Goal: Transaction & Acquisition: Purchase product/service

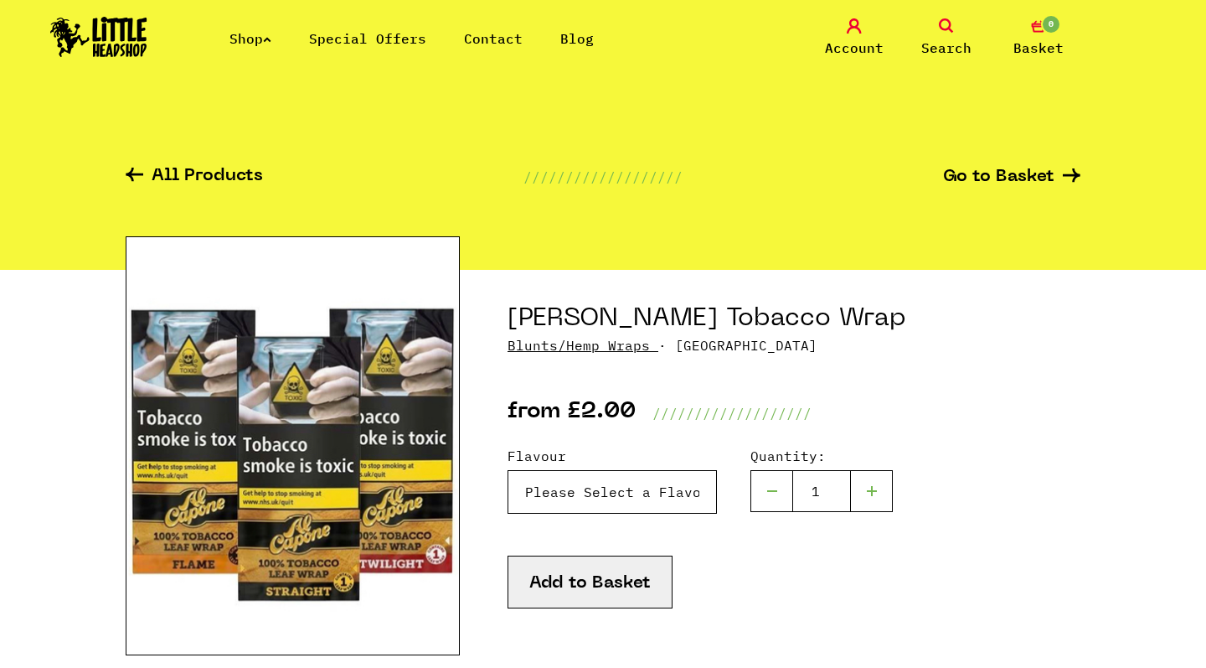
select select "1235"
click at [653, 572] on button "Add to Basket" at bounding box center [590, 581] width 165 height 53
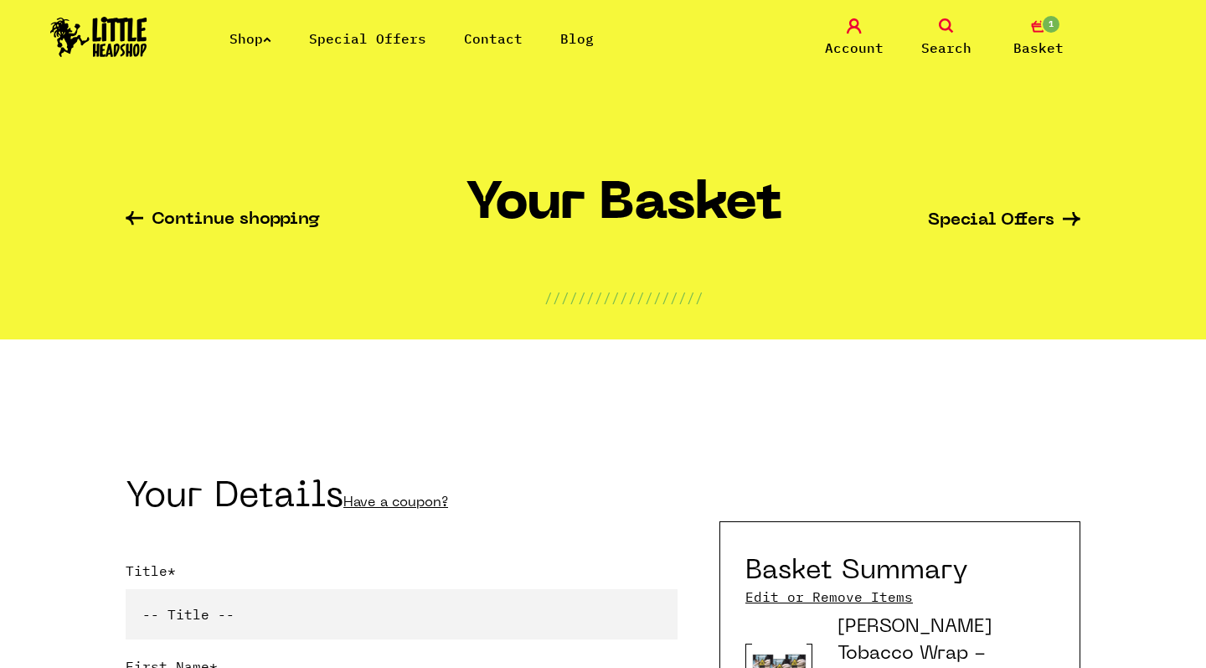
scroll to position [268, 0]
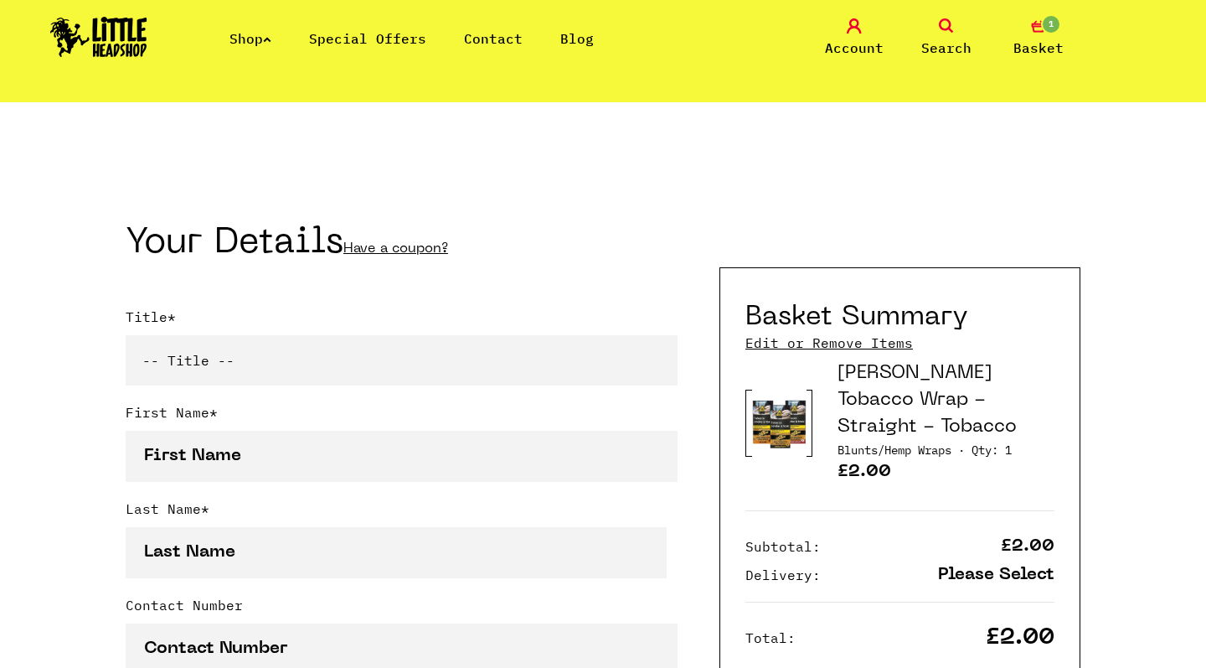
click at [390, 387] on div "Title * -- Title -- Mr Mrs Ms Miss Dr Prof" at bounding box center [402, 354] width 552 height 95
select select "mr"
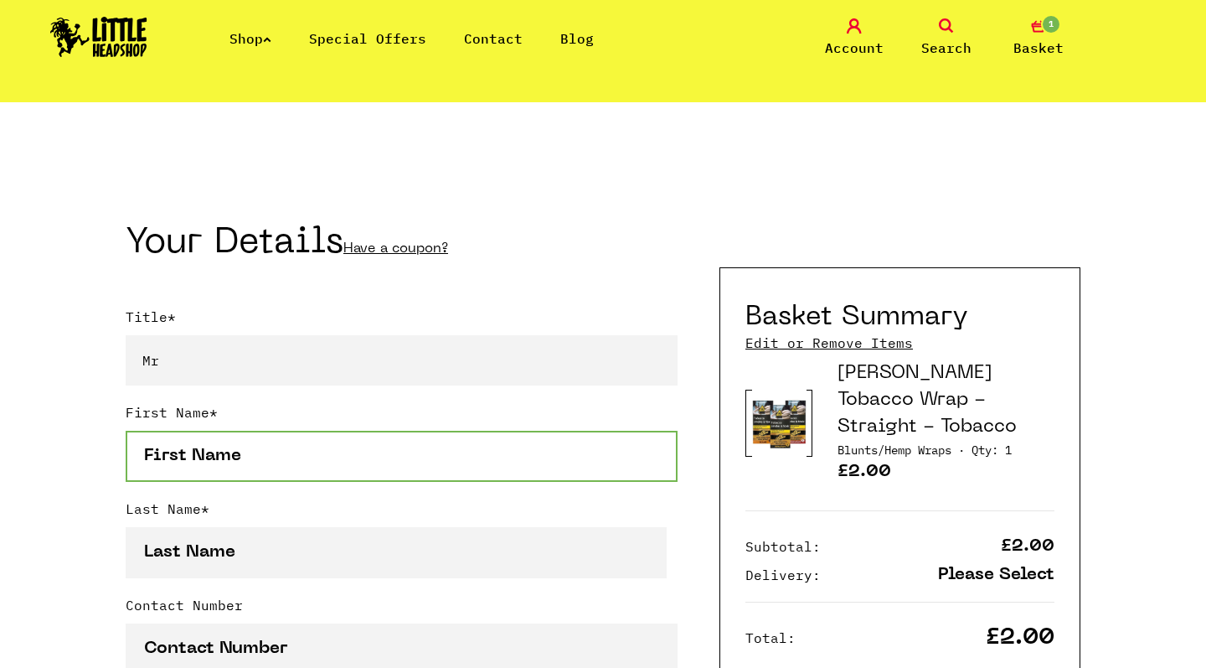
click at [372, 451] on input "First Name *" at bounding box center [402, 456] width 552 height 51
type input "\[PERSON_NAME]"
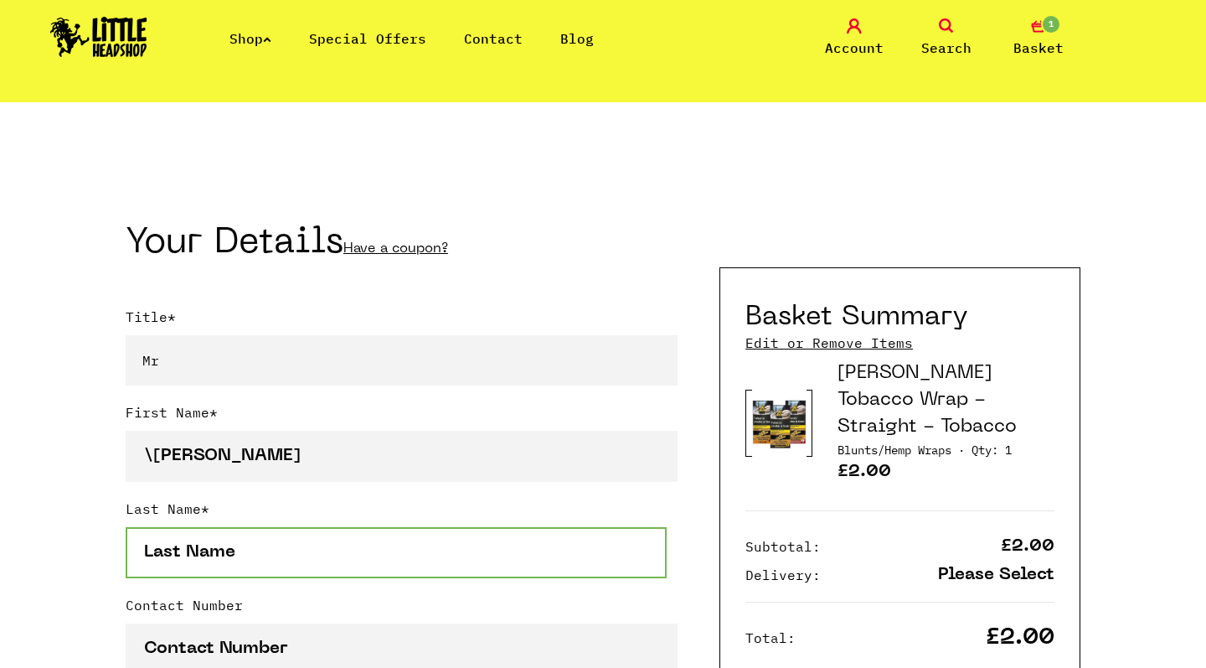
drag, startPoint x: 301, startPoint y: 556, endPoint x: 274, endPoint y: 548, distance: 28.1
click at [274, 548] on input "Last Name *" at bounding box center [396, 552] width 541 height 51
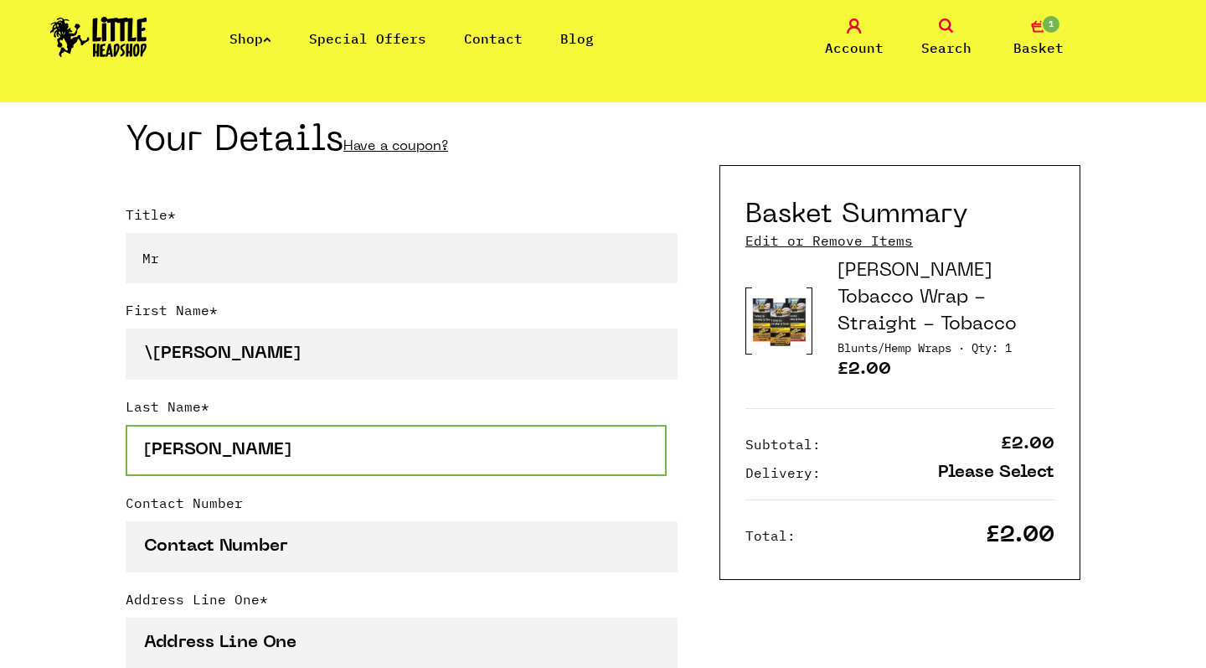
scroll to position [473, 0]
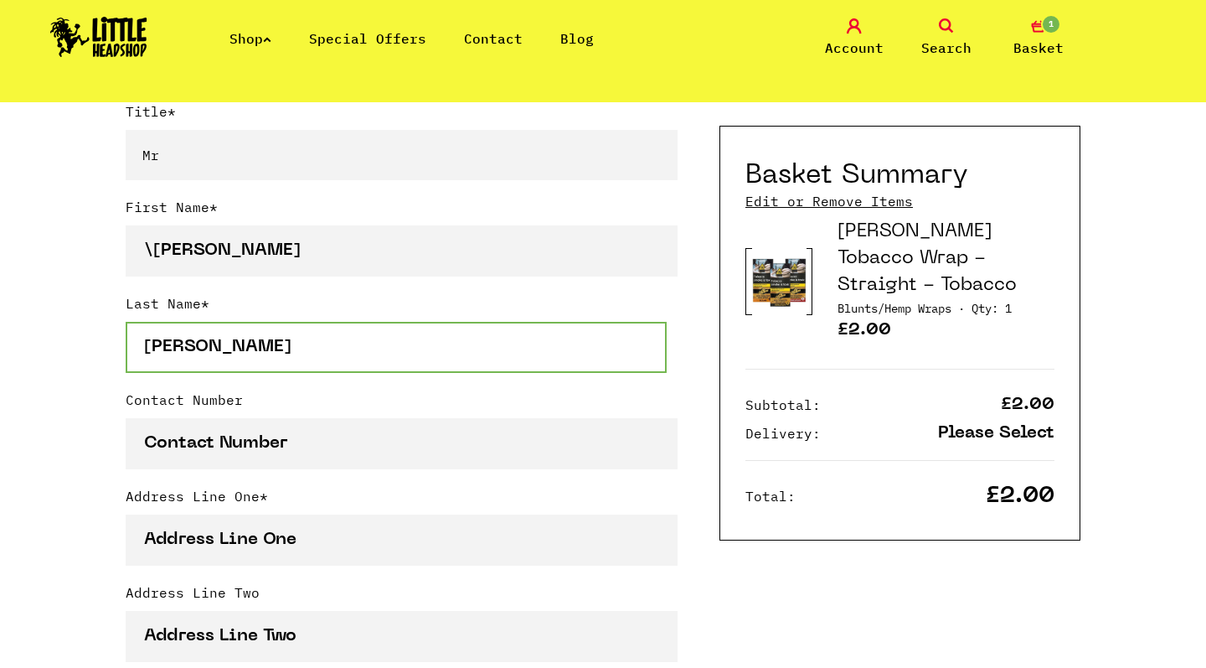
type input "[PERSON_NAME]"
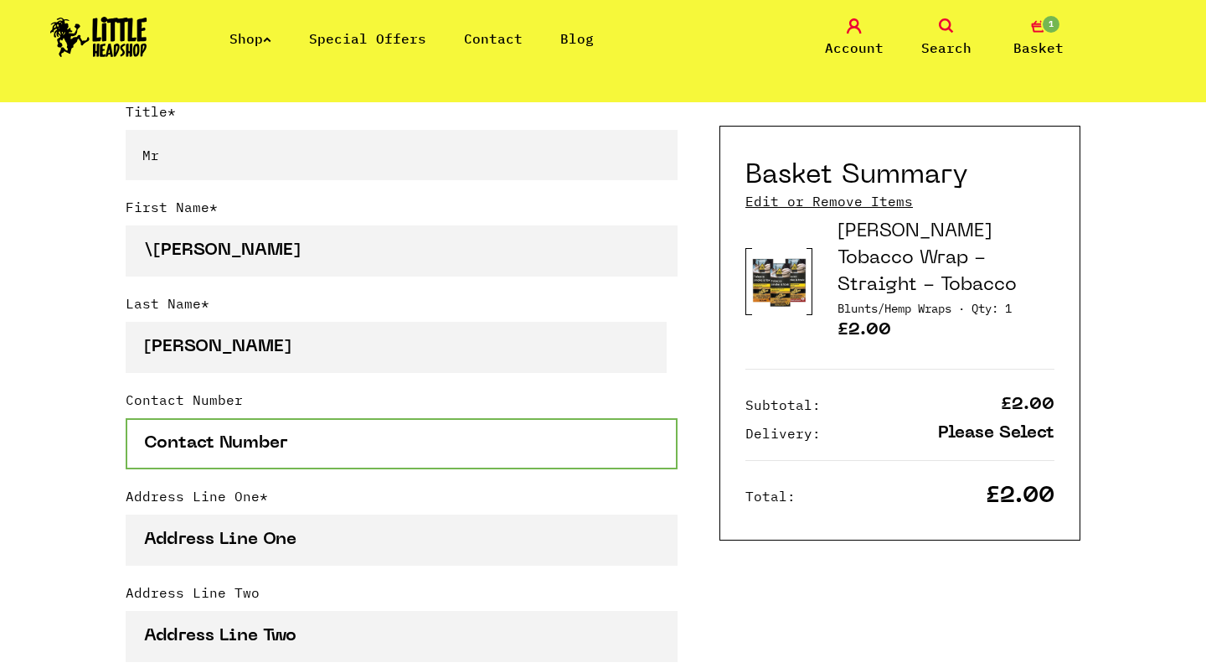
click at [302, 451] on input "Contact Number" at bounding box center [402, 443] width 552 height 51
type input "007"
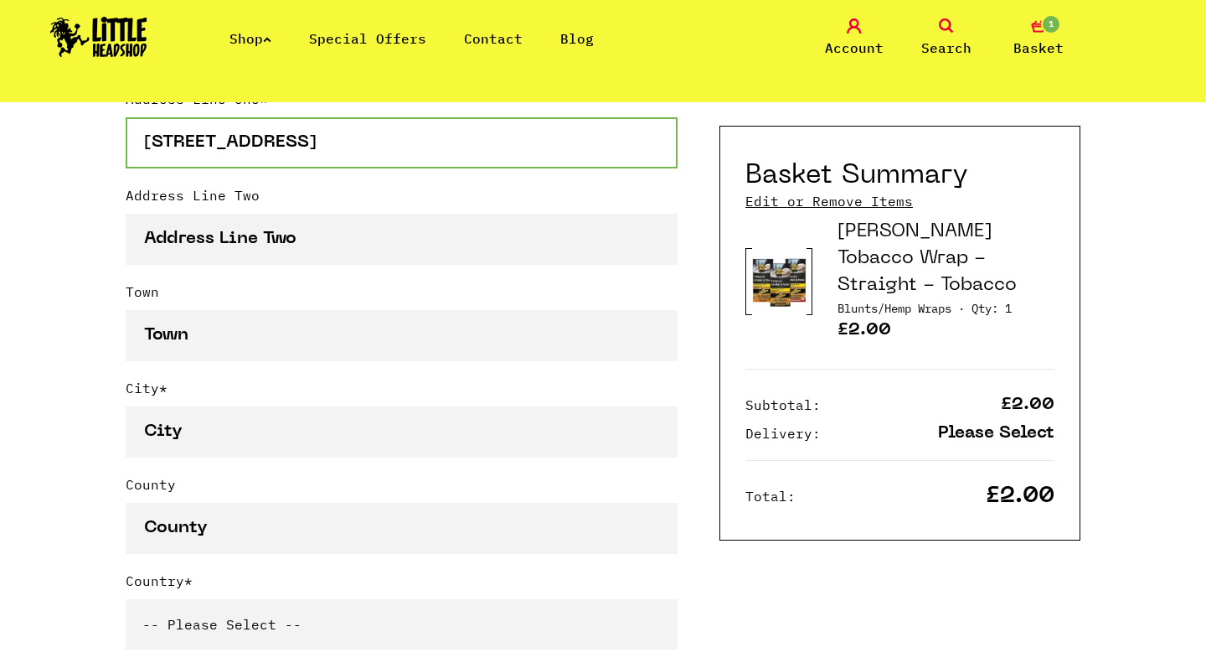
scroll to position [874, 0]
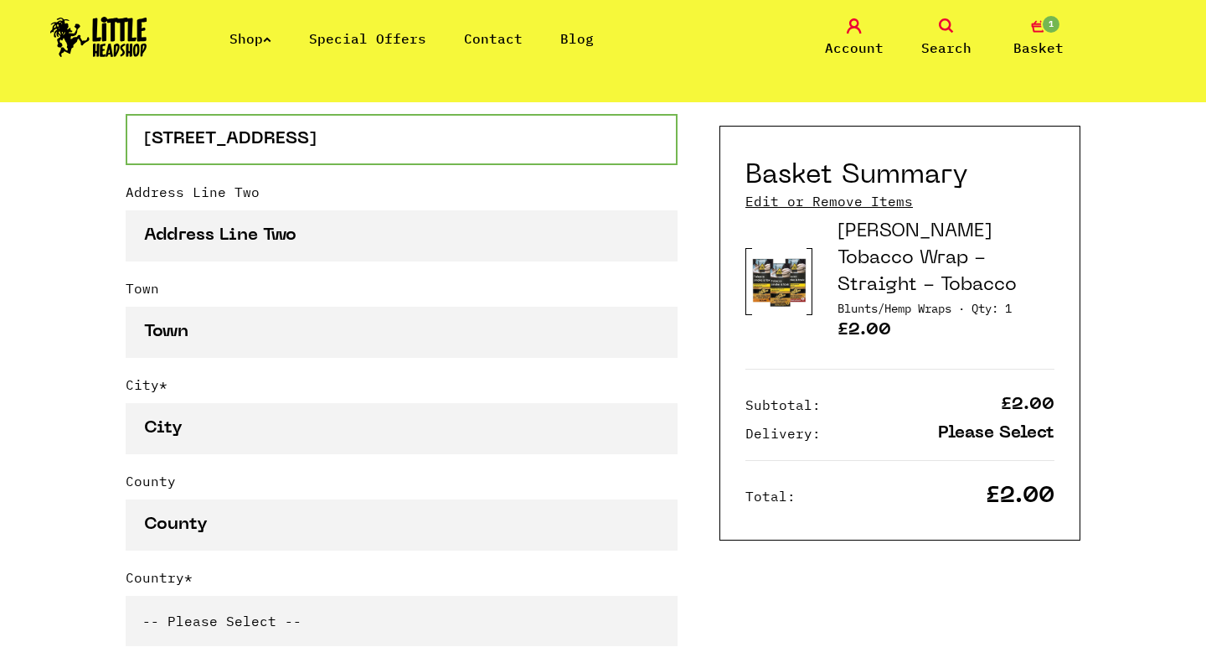
type input "[STREET_ADDRESS]"
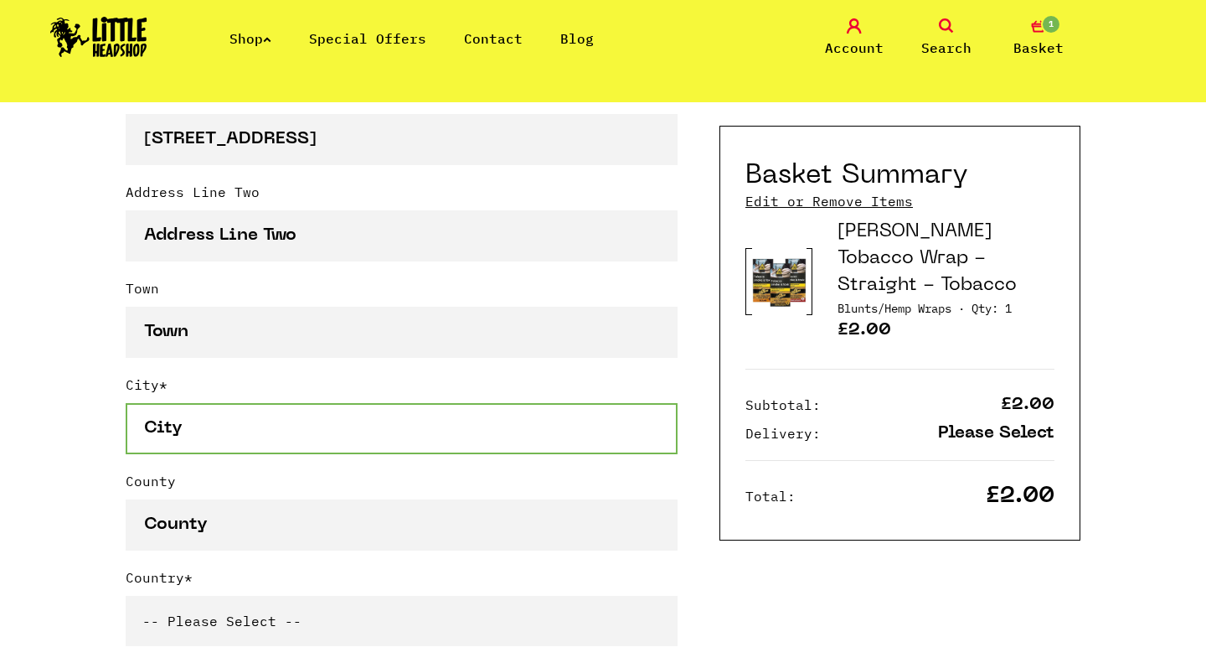
click at [212, 437] on input "City *" at bounding box center [402, 428] width 552 height 51
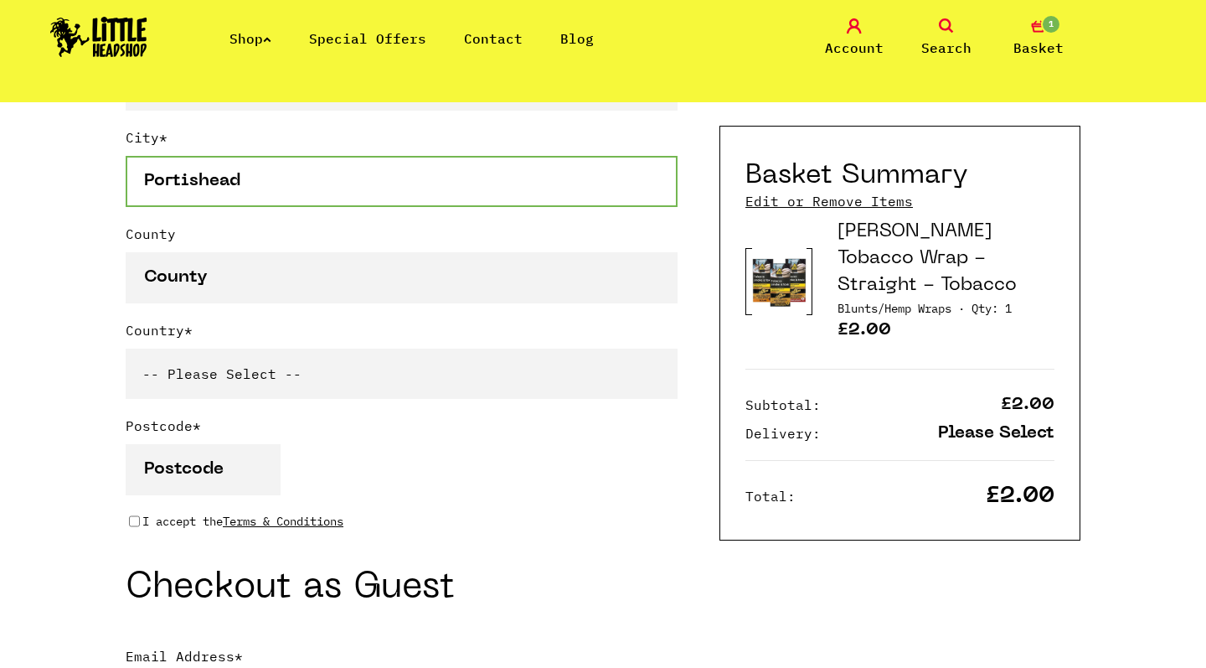
scroll to position [1148, 0]
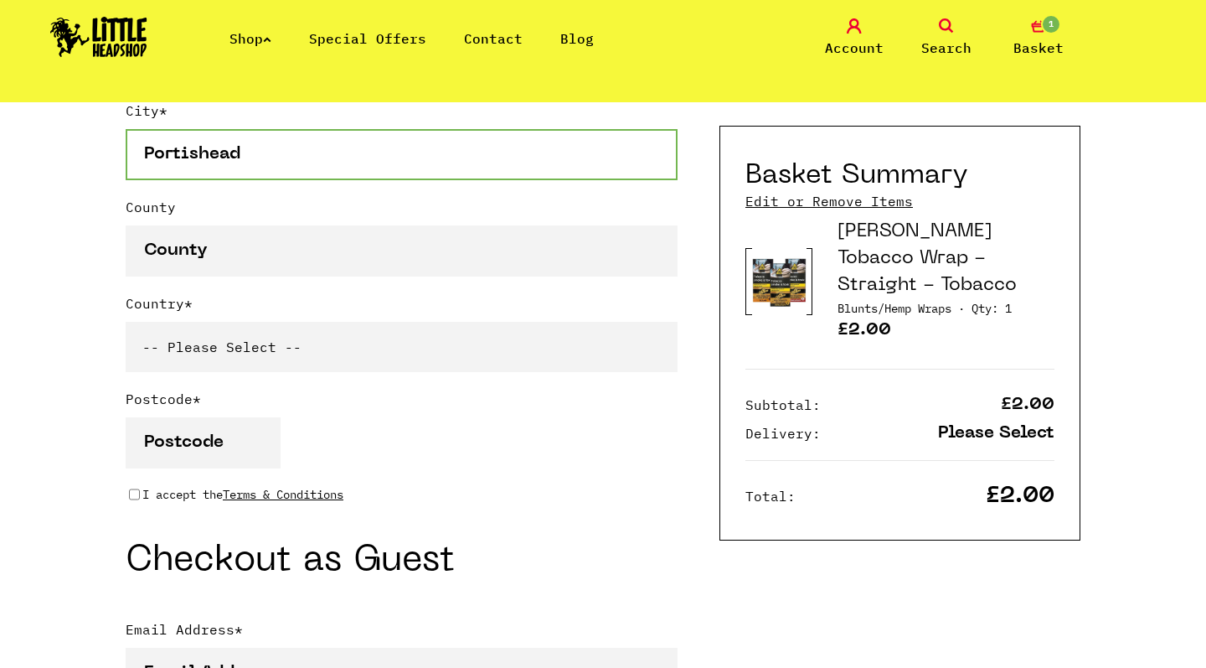
type input "Portishead"
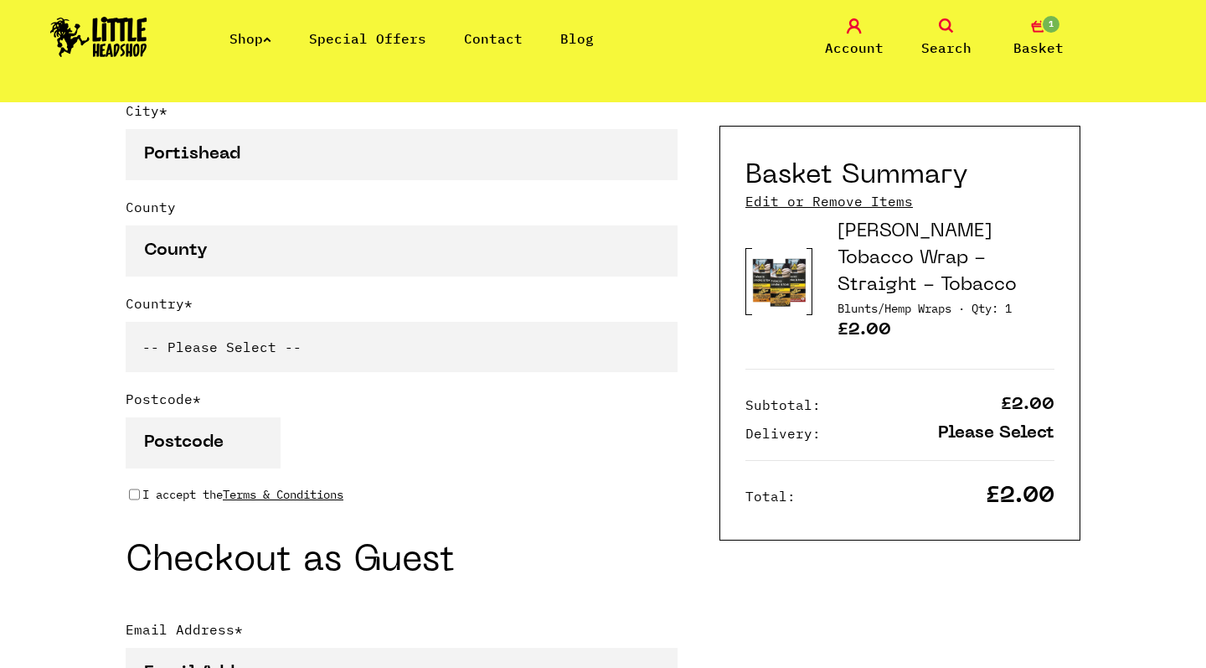
select select "826"
click at [250, 429] on input "Postcode *" at bounding box center [203, 442] width 155 height 51
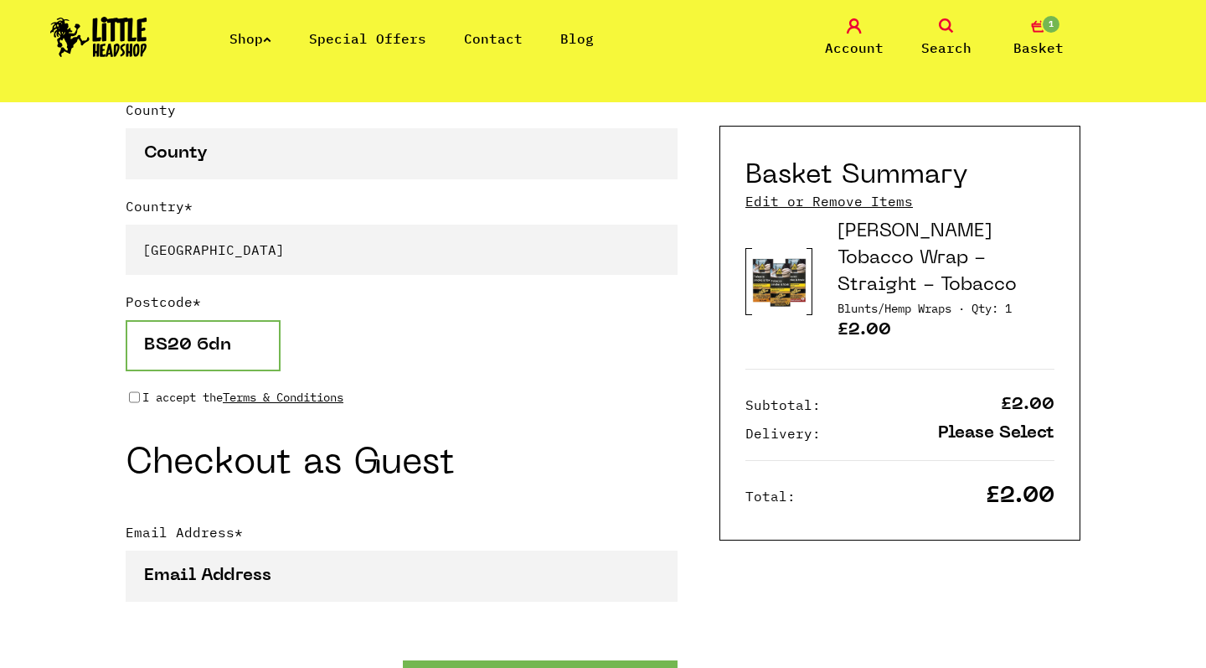
scroll to position [1364, 0]
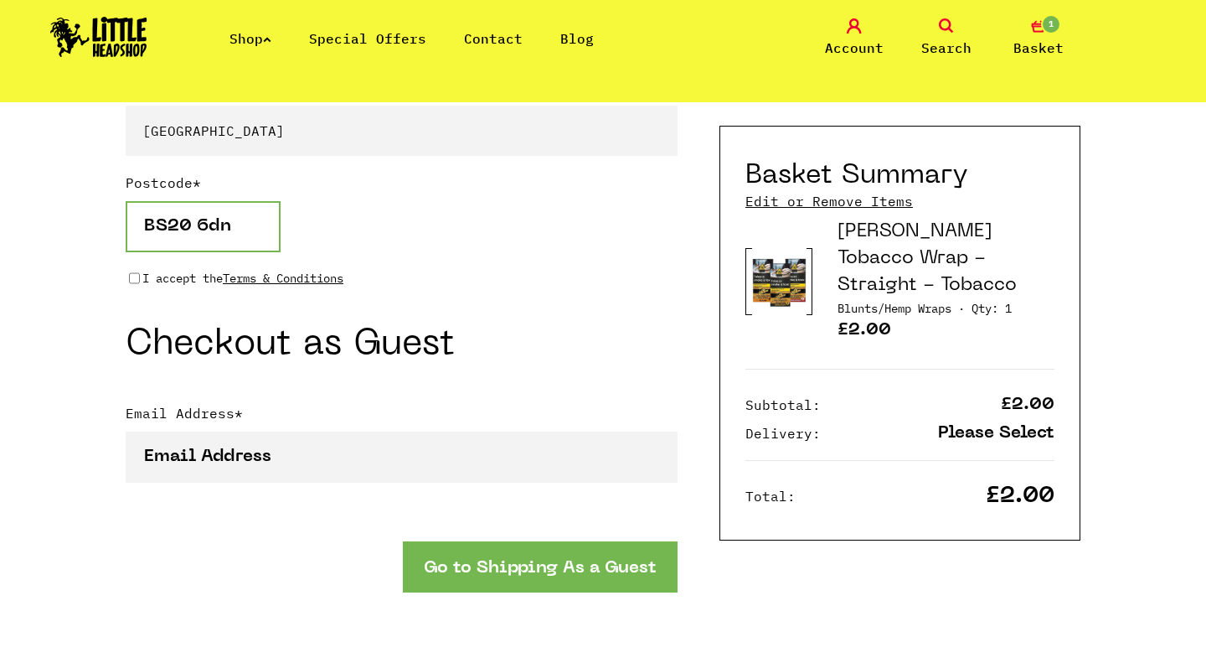
type input "BS20 6dn"
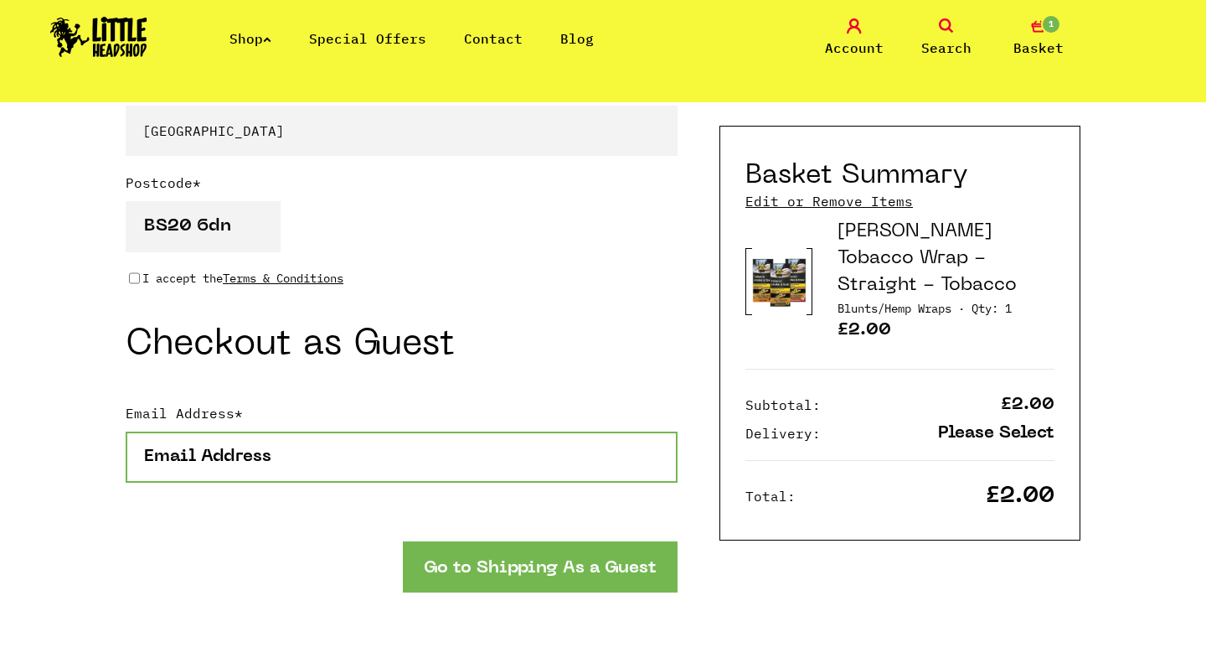
click at [224, 454] on input "Email Address *" at bounding box center [402, 456] width 552 height 51
type input "[EMAIL_ADDRESS][DOMAIN_NAME]"
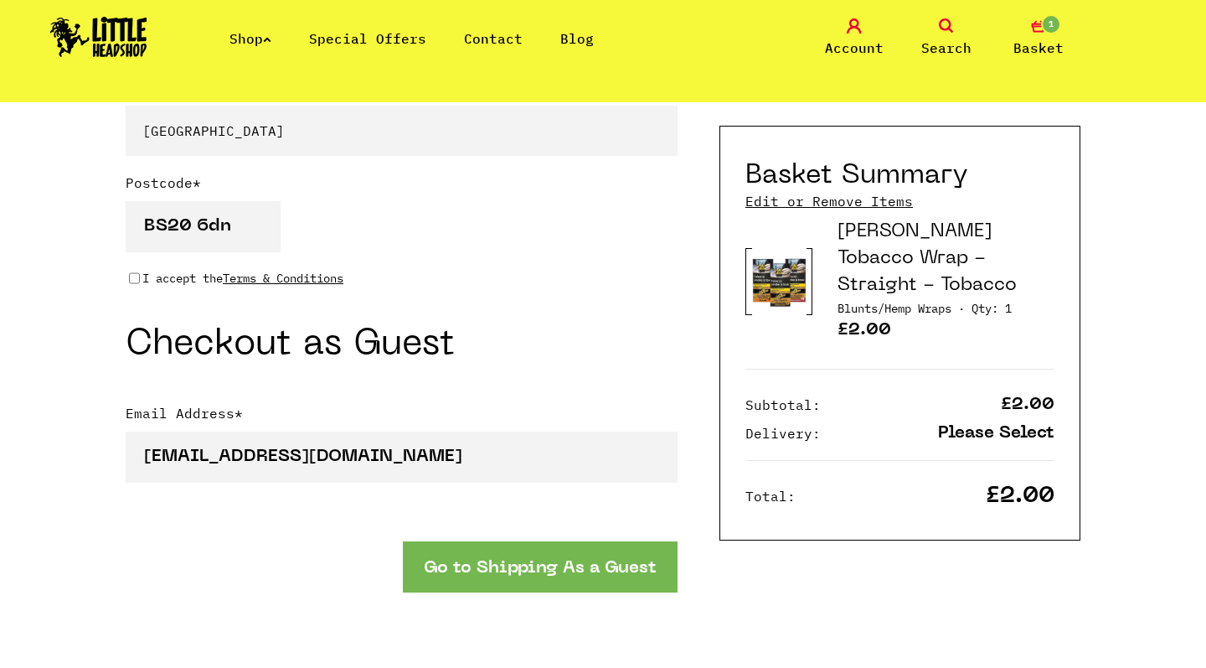
click at [504, 609] on form "Title * -- Title -- Mr Mrs Ms Miss Dr Prof First Name * \Dave Last Name * 007" at bounding box center [402, 123] width 552 height 1824
click at [527, 581] on button "Go to Shipping As a Guest" at bounding box center [540, 566] width 275 height 51
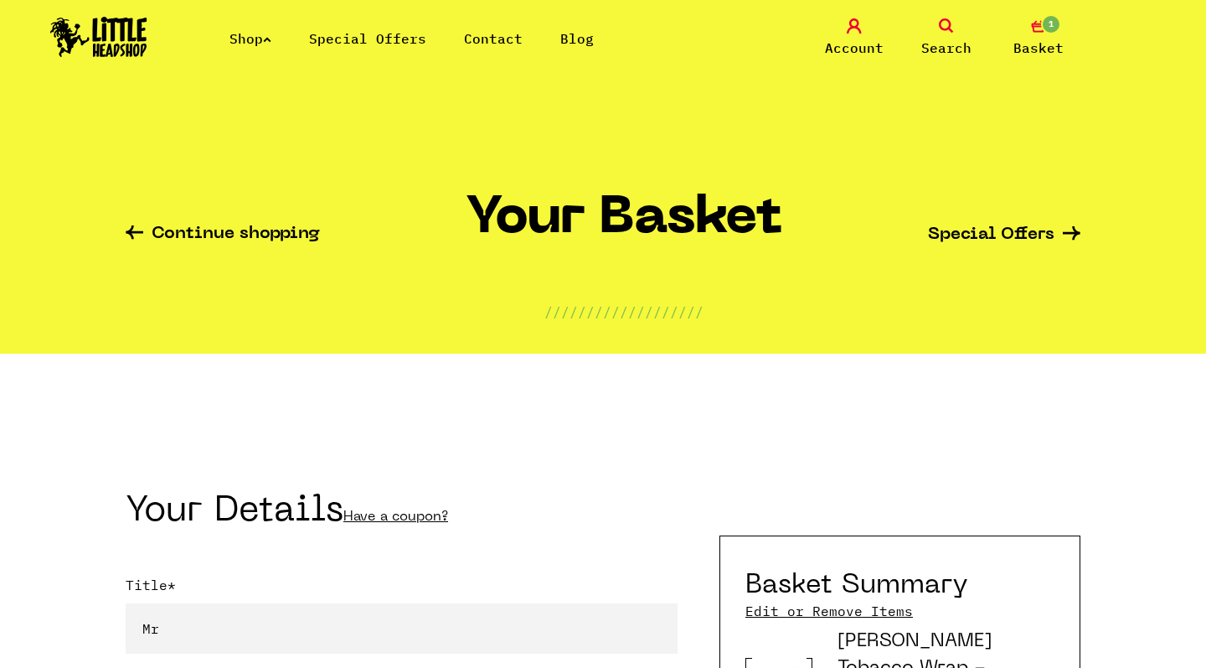
select select "mr"
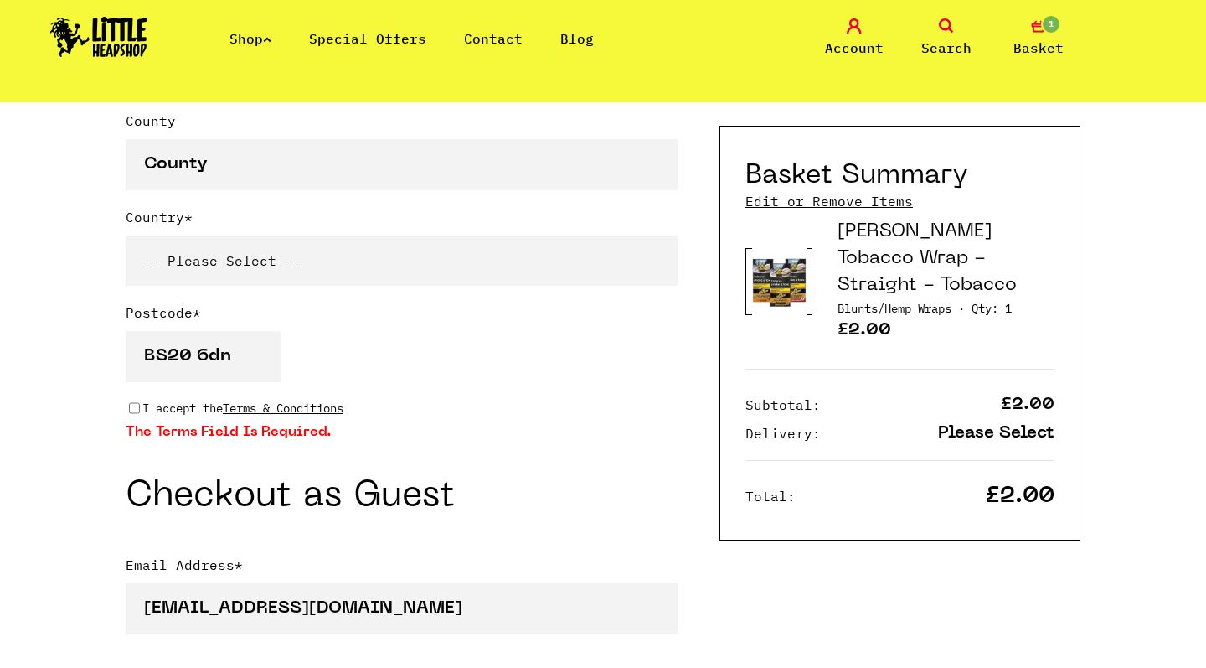
scroll to position [1236, 0]
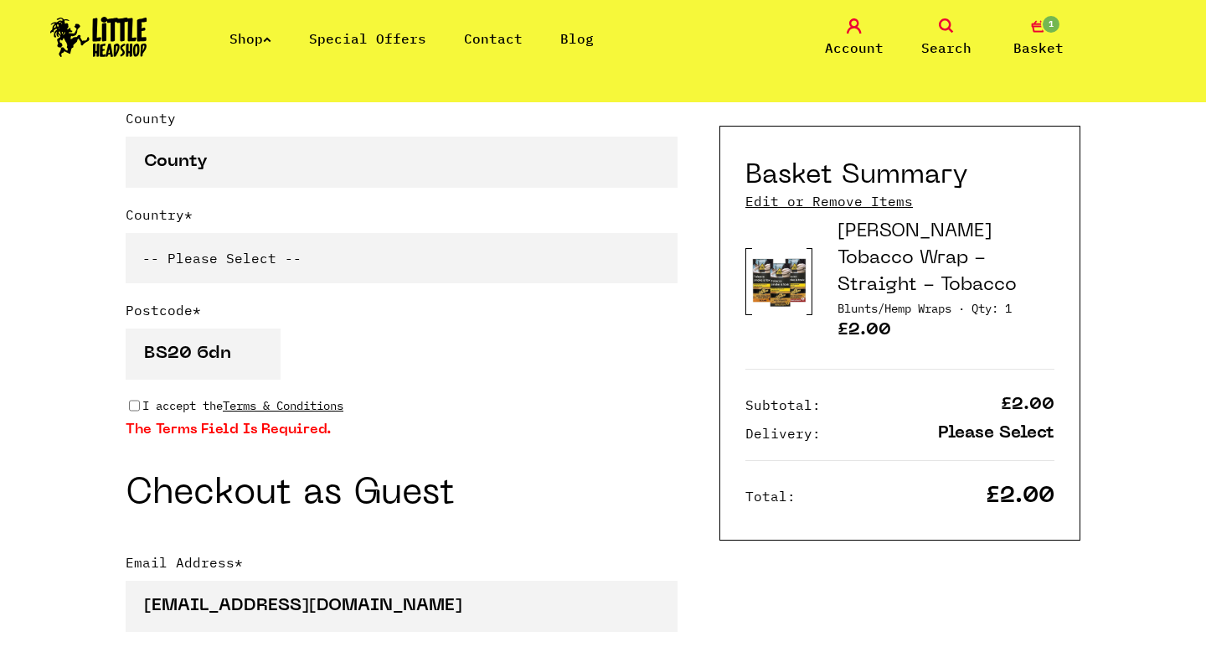
click at [137, 402] on input "I accept the Terms & Conditions" at bounding box center [134, 405] width 11 height 13
checkbox input "true"
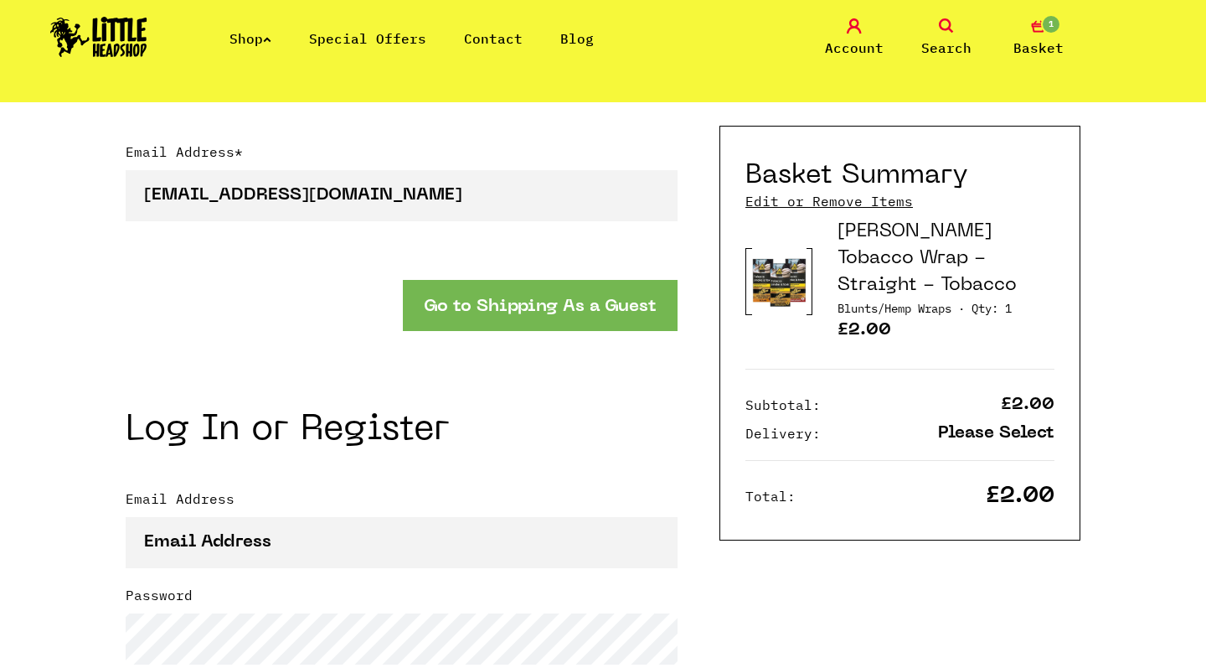
scroll to position [1740, 0]
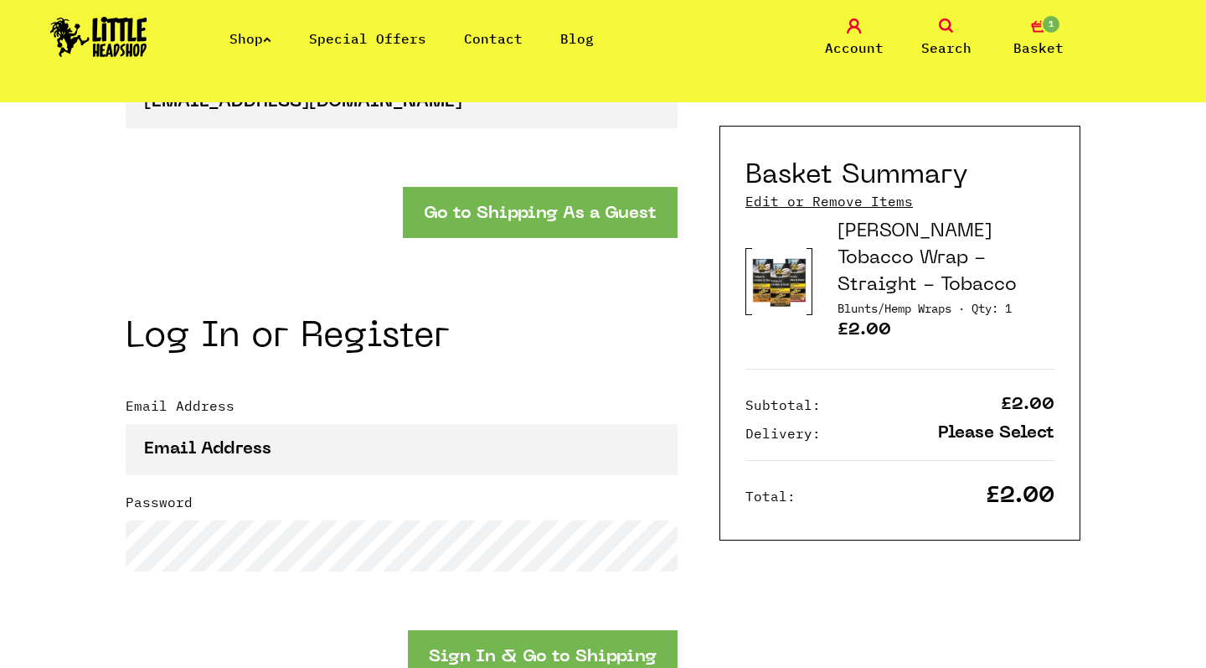
click at [547, 203] on button "Go to Shipping As a Guest" at bounding box center [540, 212] width 275 height 51
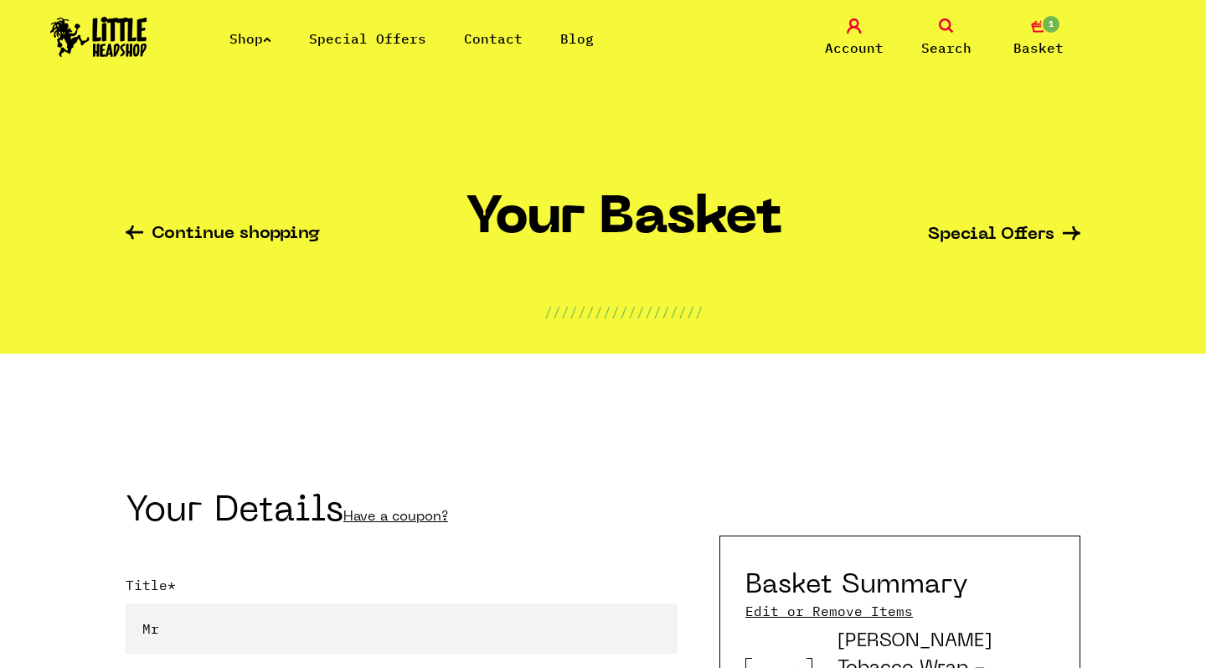
select select "mr"
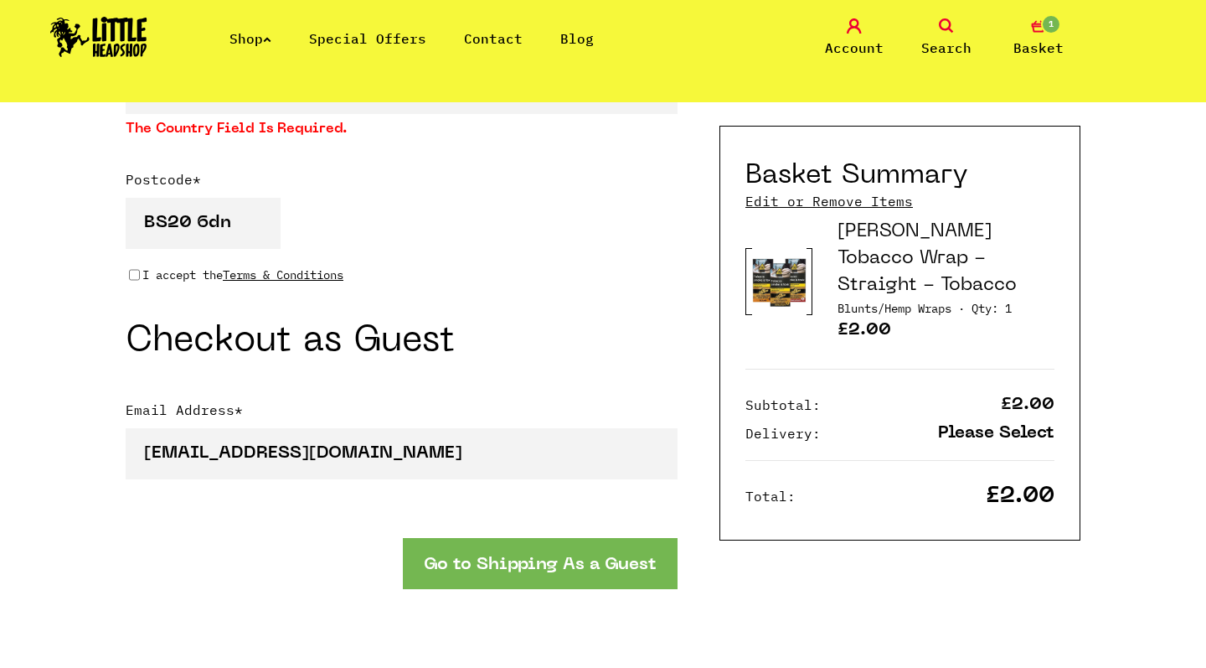
scroll to position [1228, 0]
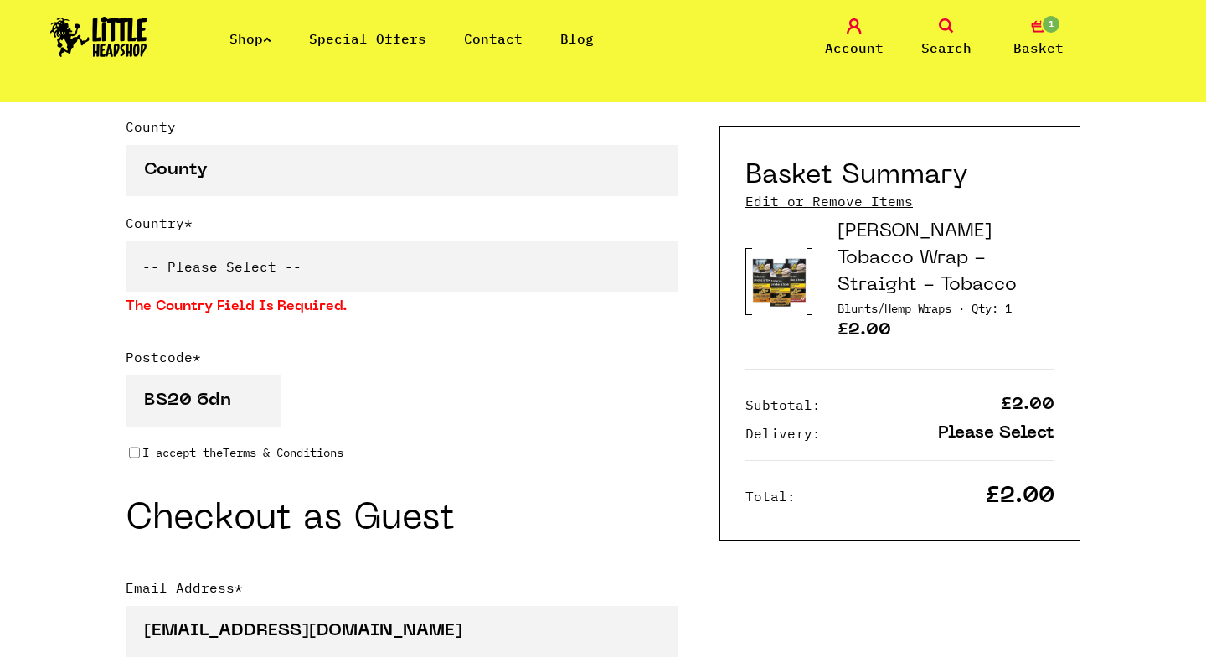
select select "826"
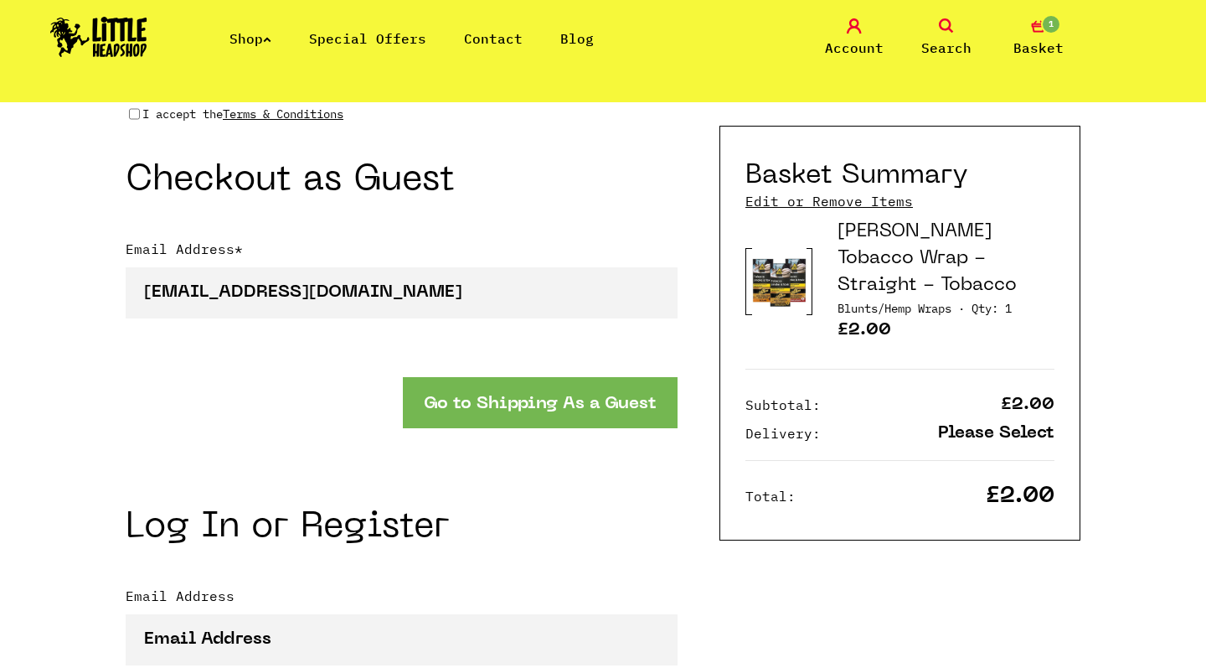
scroll to position [1565, 0]
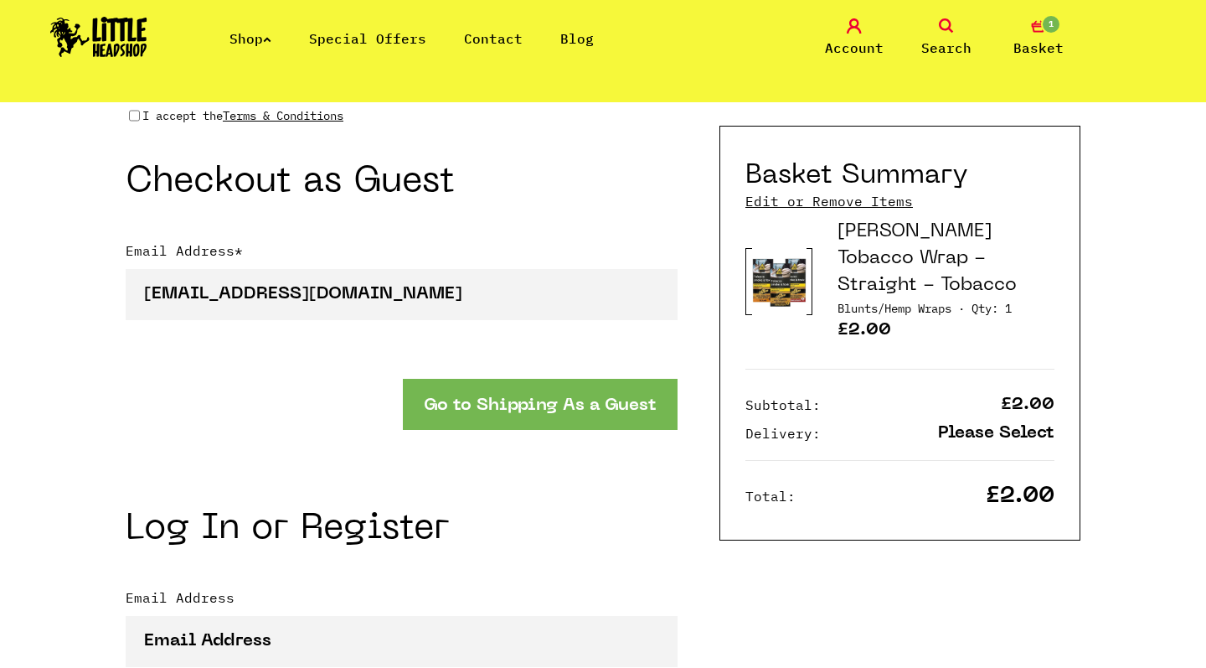
click at [132, 114] on input "I accept the Terms & Conditions" at bounding box center [134, 115] width 11 height 13
checkbox input "true"
click at [517, 391] on button "Go to Shipping As a Guest" at bounding box center [540, 404] width 275 height 51
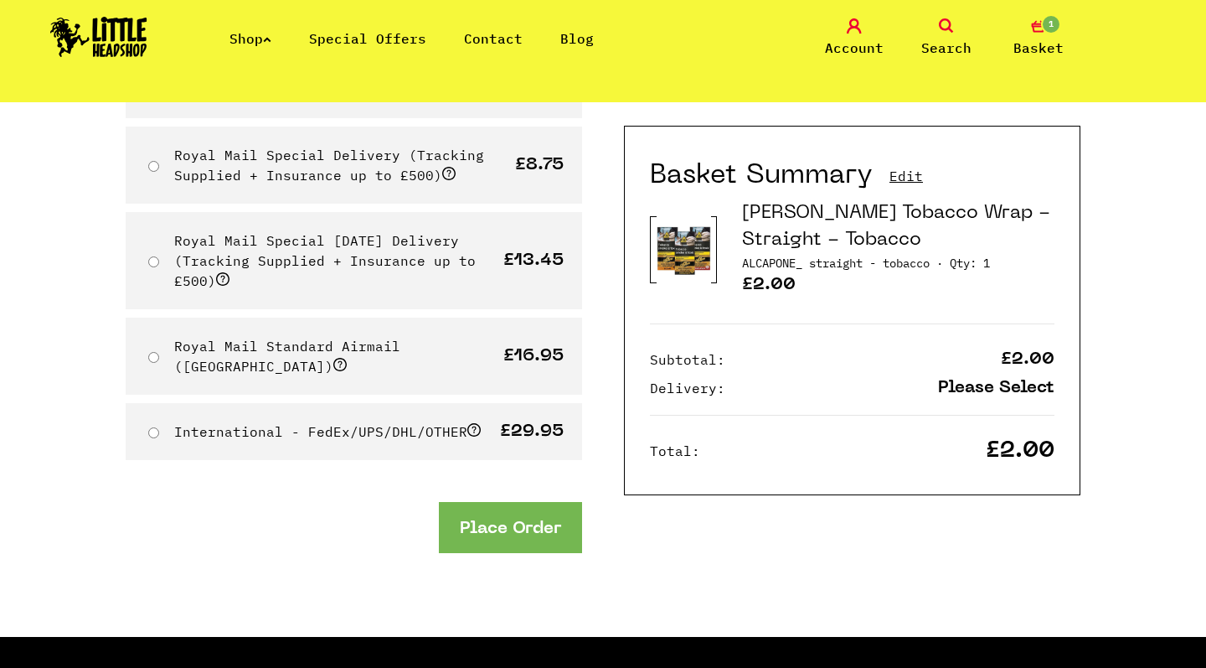
scroll to position [404, 0]
